Goal: Task Accomplishment & Management: Complete application form

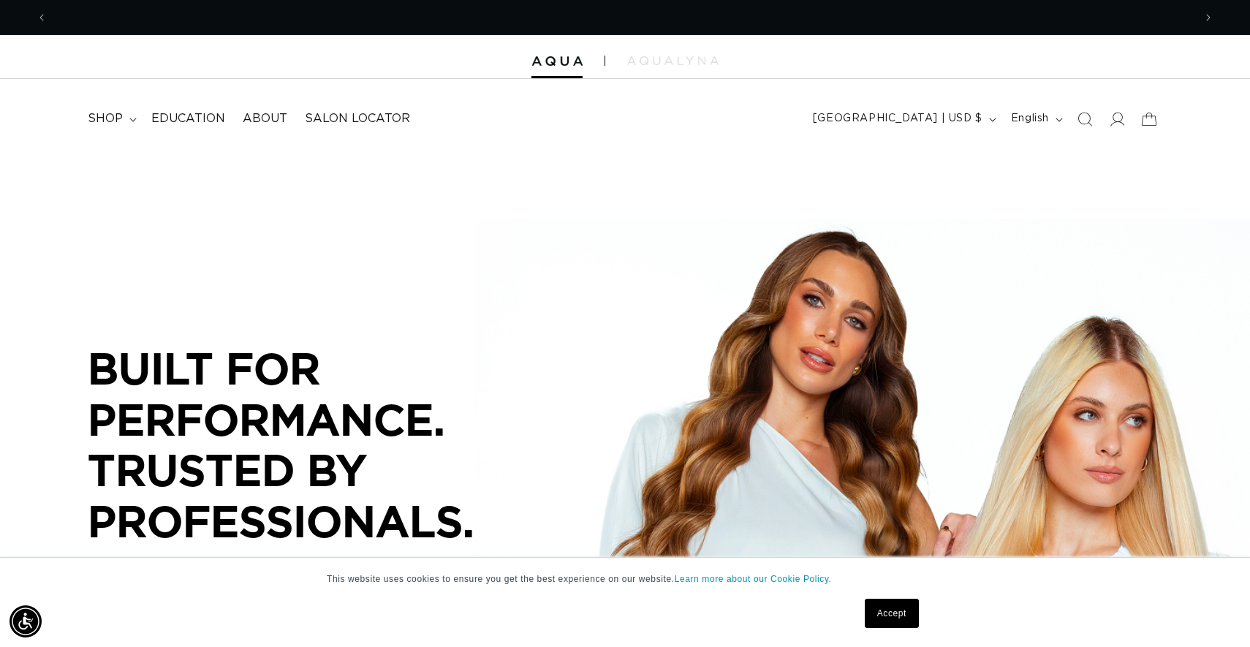
scroll to position [0, 1146]
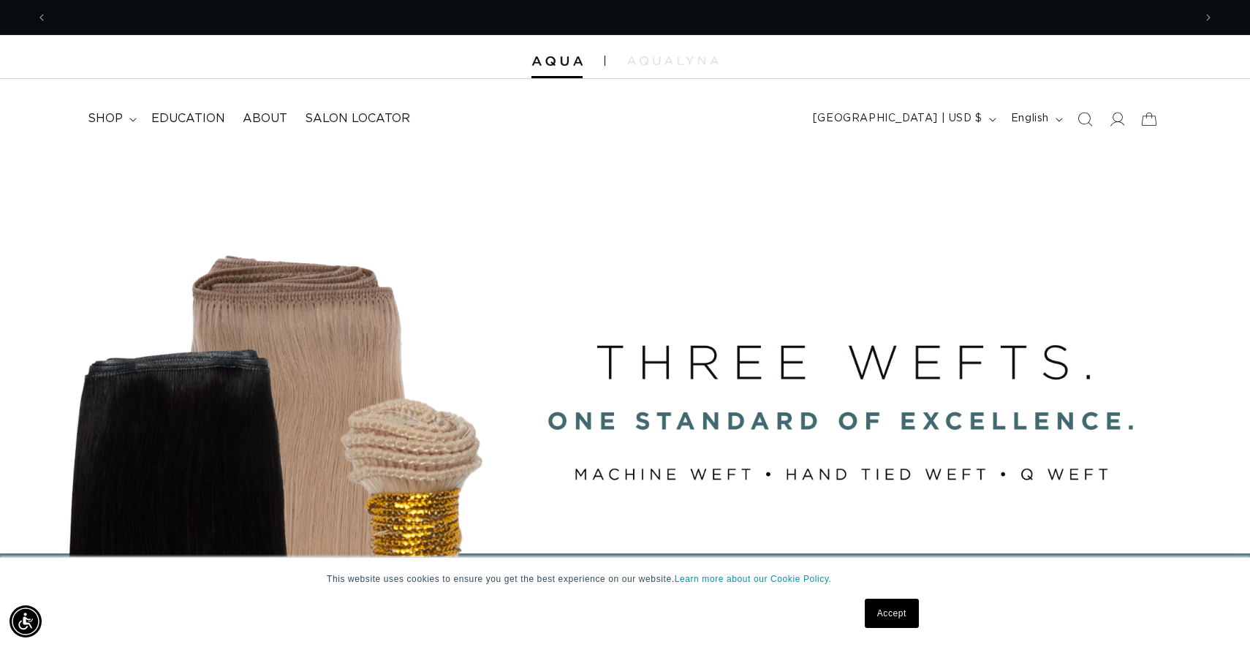
click at [896, 613] on link "Accept" at bounding box center [892, 613] width 54 height 29
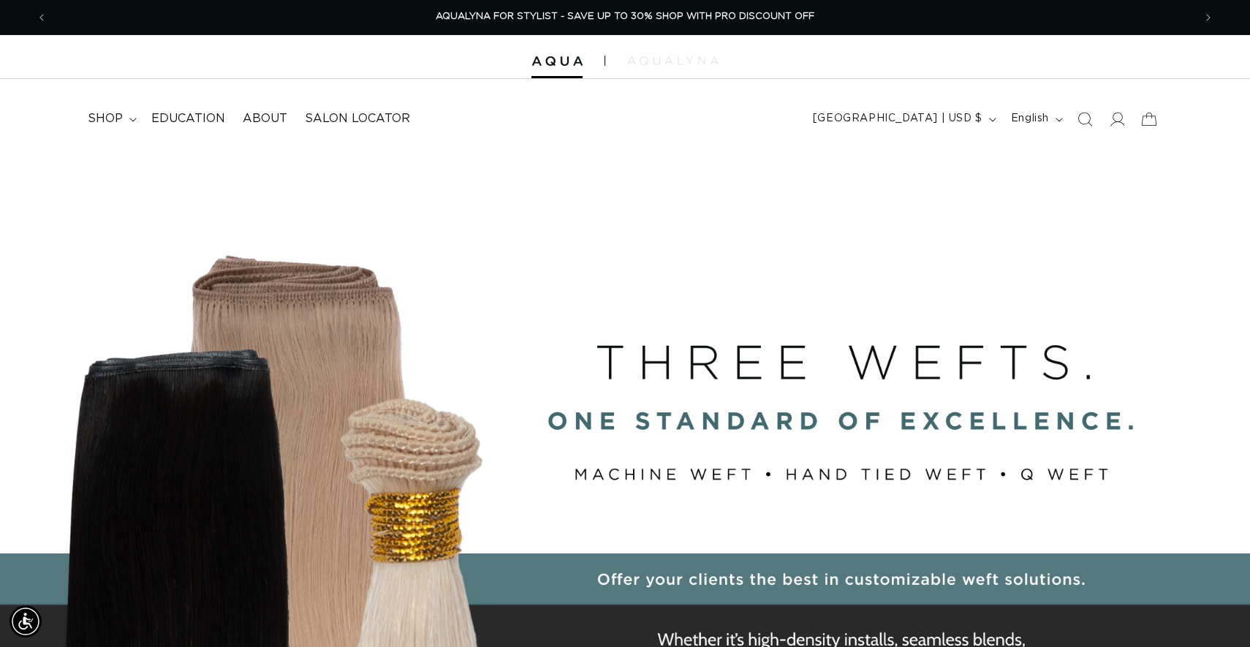
click at [689, 62] on img at bounding box center [672, 60] width 91 height 9
click at [1114, 118] on icon at bounding box center [1116, 118] width 15 height 15
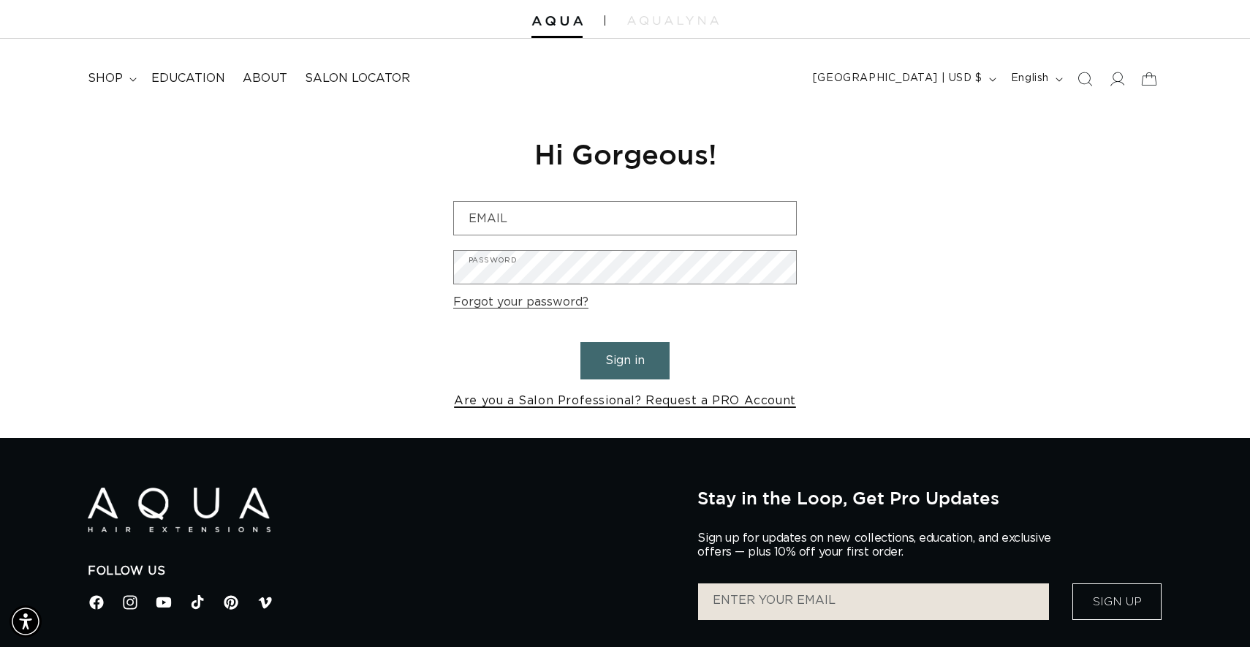
scroll to position [0, 2293]
click at [681, 398] on link "Are you a Salon Professional? Request a PRO Account" at bounding box center [625, 400] width 342 height 21
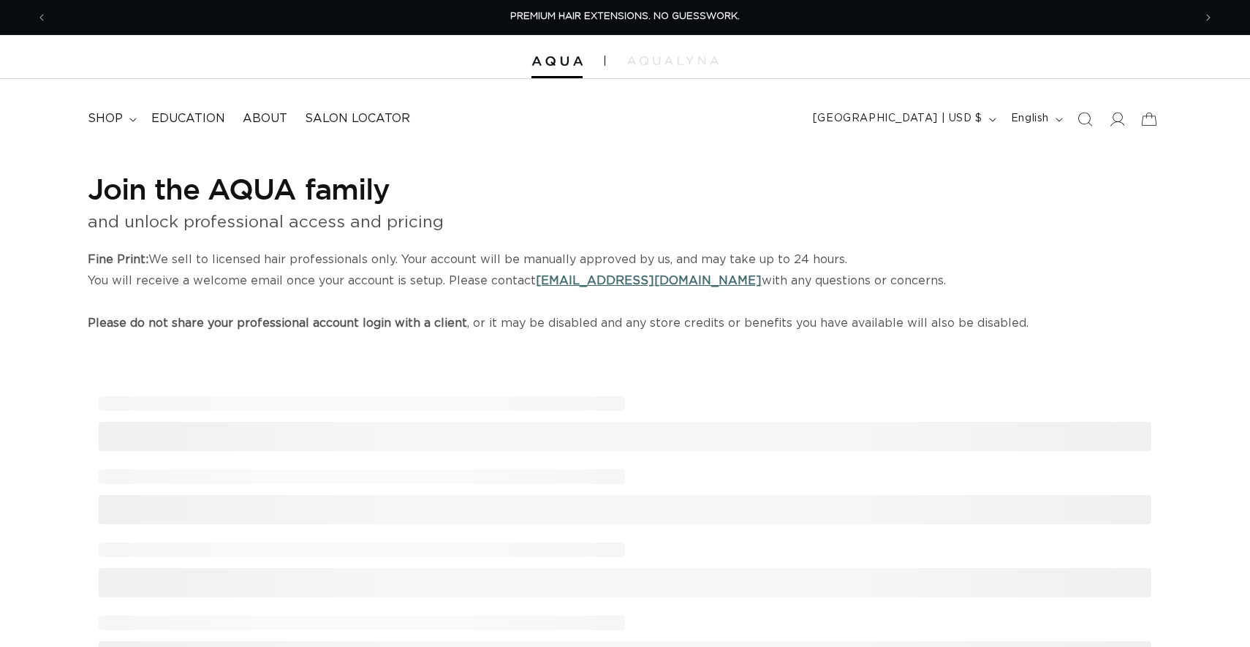
select select "US"
select select "[GEOGRAPHIC_DATA]"
